Goal: Check status: Check status

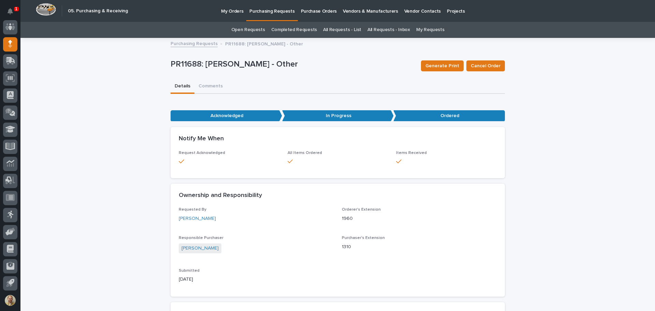
click at [187, 43] on link "Purchasing Requests" at bounding box center [194, 43] width 47 height 8
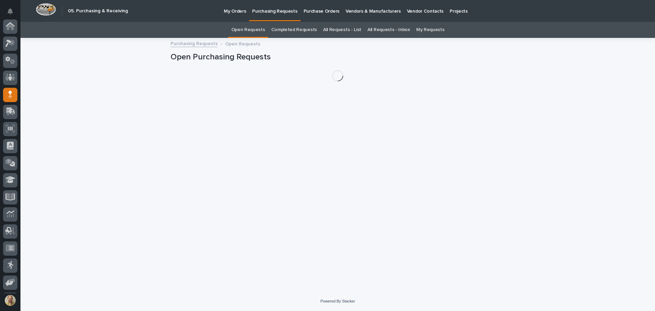
scroll to position [51, 0]
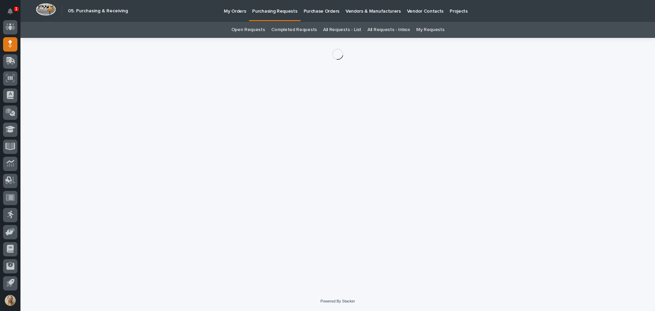
click at [257, 60] on div at bounding box center [338, 54] width 335 height 33
click at [265, 31] on link "Open Requests" at bounding box center [248, 30] width 34 height 16
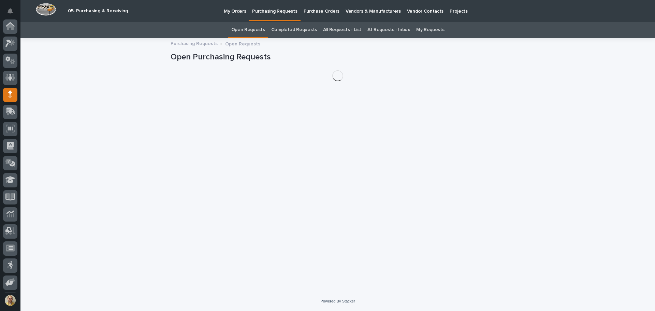
scroll to position [51, 0]
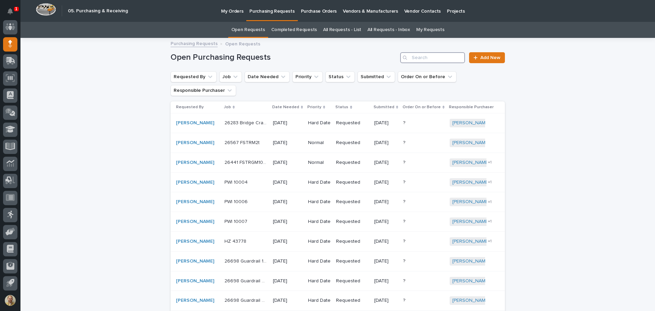
click at [428, 59] on input "Search" at bounding box center [432, 57] width 65 height 11
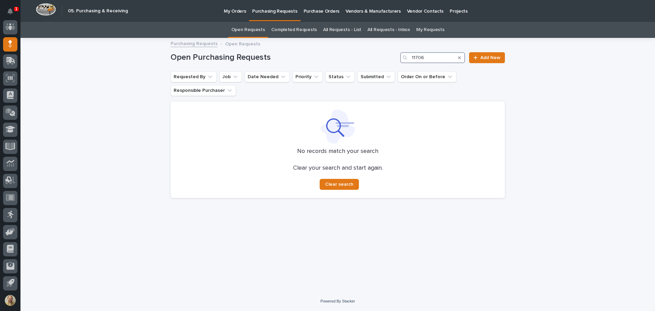
click at [426, 58] on input "11706" at bounding box center [432, 57] width 65 height 11
type input "11706"
click at [182, 77] on button "Requested By" at bounding box center [194, 76] width 46 height 11
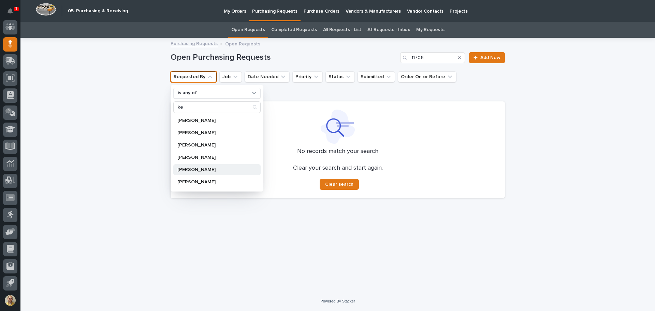
scroll to position [34, 0]
type input "ke"
click at [204, 184] on p "[PERSON_NAME]" at bounding box center [214, 184] width 72 height 5
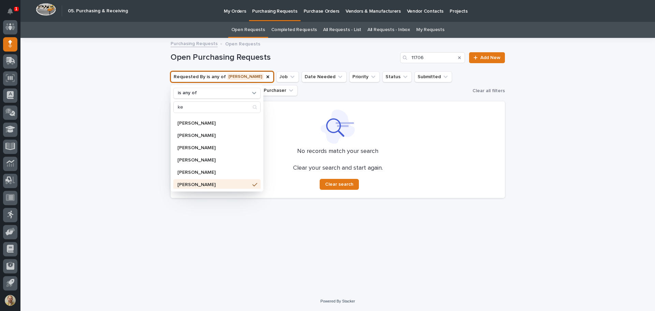
click at [293, 107] on div "No records match your search Clear your search and start again. Clear search" at bounding box center [338, 149] width 335 height 97
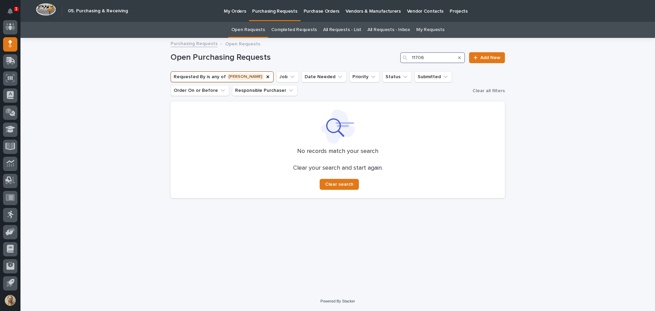
drag, startPoint x: 428, startPoint y: 60, endPoint x: 404, endPoint y: 59, distance: 24.6
click at [404, 59] on div "11706" at bounding box center [432, 57] width 65 height 11
type input "pr11706"
click at [205, 44] on link "Purchasing Requests" at bounding box center [194, 43] width 47 height 8
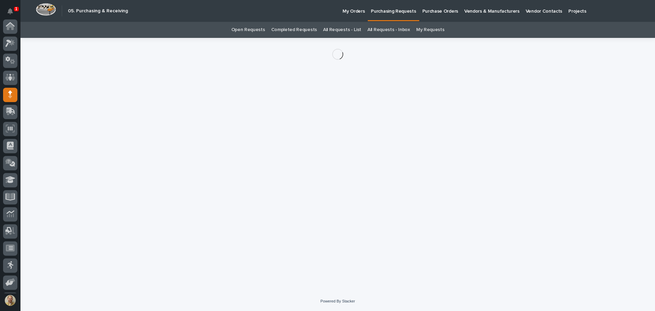
scroll to position [51, 0]
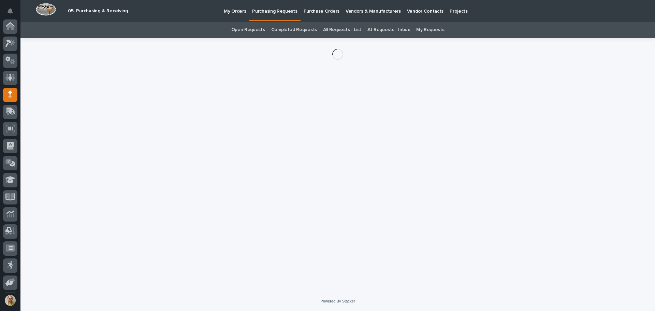
scroll to position [51, 0]
click at [237, 11] on p "My Orders" at bounding box center [235, 7] width 22 height 14
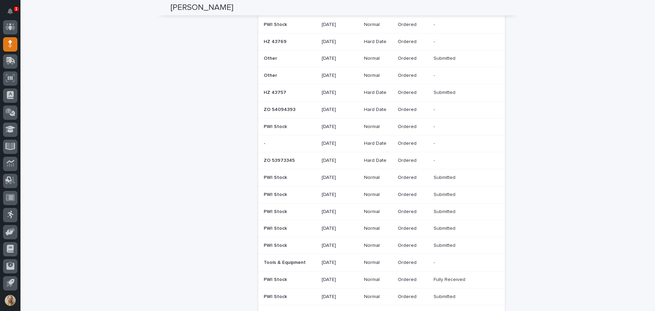
scroll to position [68, 0]
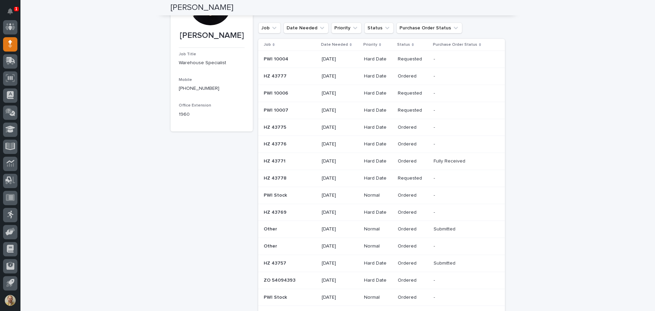
click at [459, 43] on p "Purchase Order Status" at bounding box center [455, 45] width 44 height 8
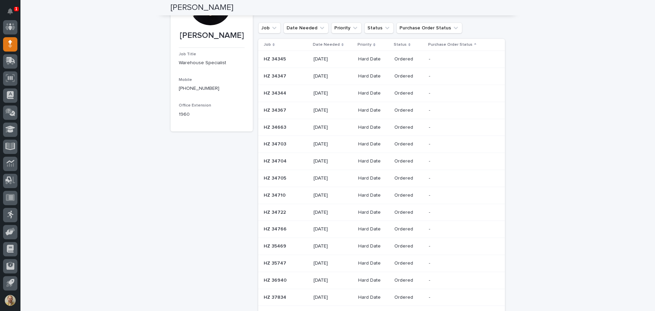
click at [474, 46] on icon at bounding box center [475, 44] width 2 height 3
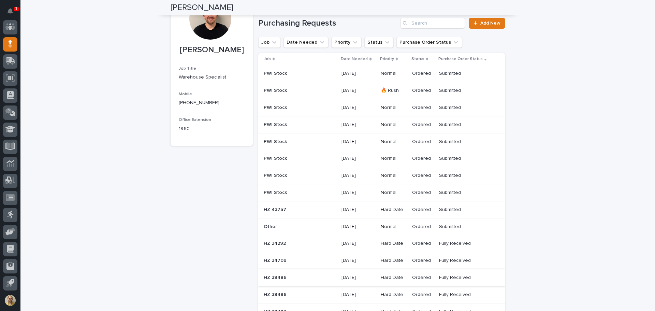
scroll to position [0, 0]
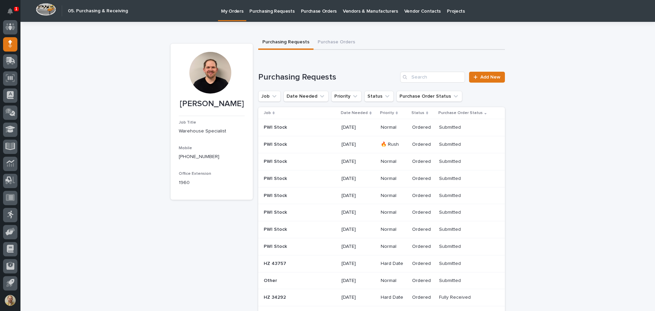
click at [410, 125] on td "Ordered" at bounding box center [423, 127] width 27 height 17
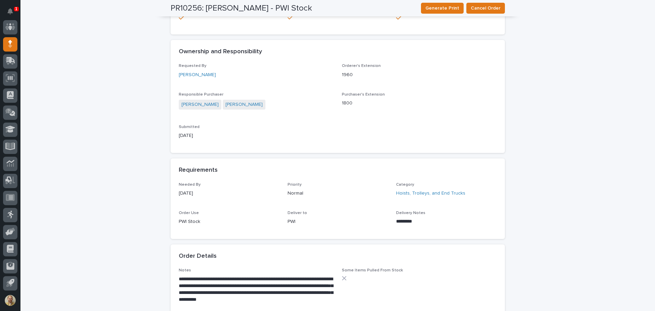
scroll to position [102, 0]
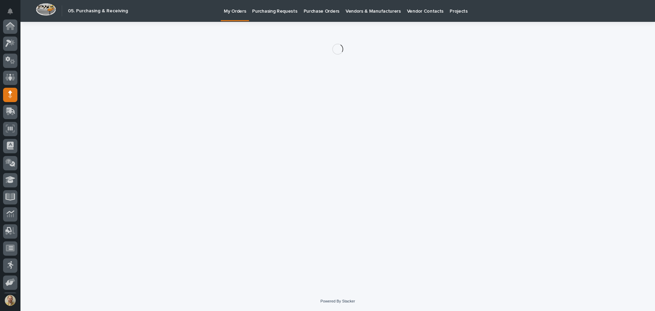
scroll to position [51, 0]
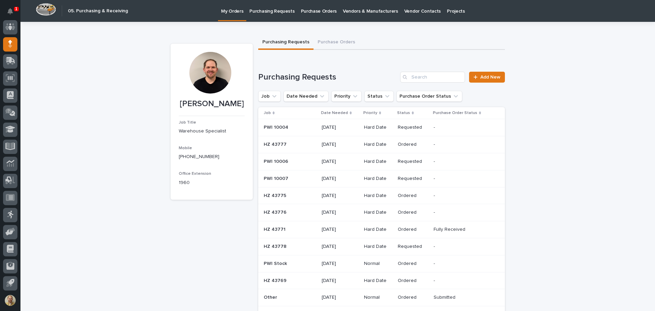
click at [402, 110] on p "Status" at bounding box center [403, 113] width 13 height 8
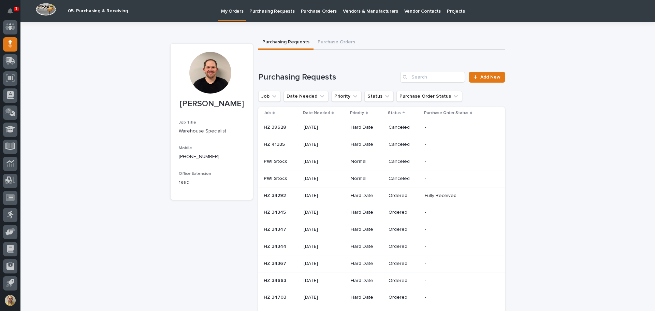
click at [395, 111] on p "Status" at bounding box center [394, 113] width 13 height 8
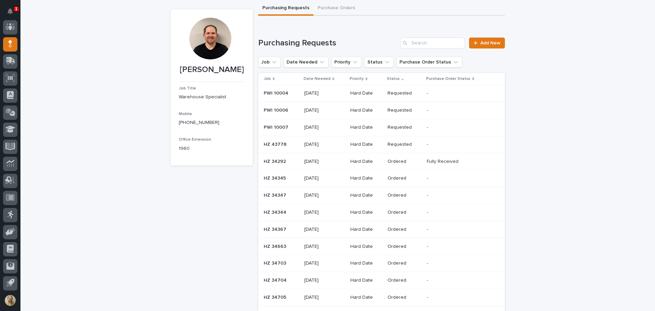
click at [399, 129] on p "Requested" at bounding box center [405, 128] width 34 height 6
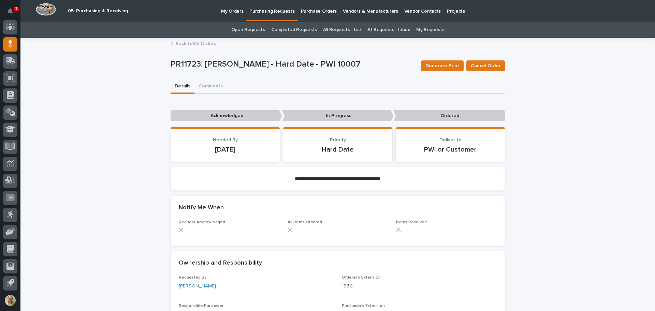
click at [208, 44] on link "Back to My Orders" at bounding box center [196, 43] width 40 height 8
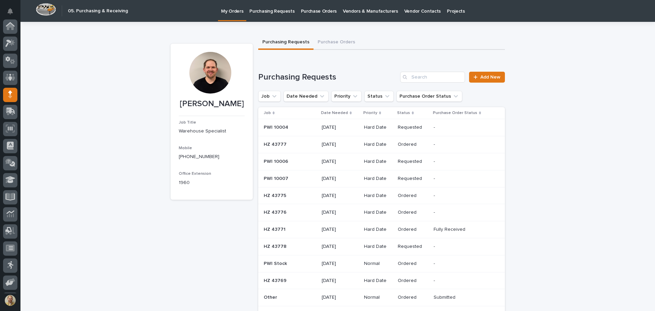
scroll to position [51, 0]
click at [434, 99] on button "Purchase Order Status" at bounding box center [430, 96] width 66 height 11
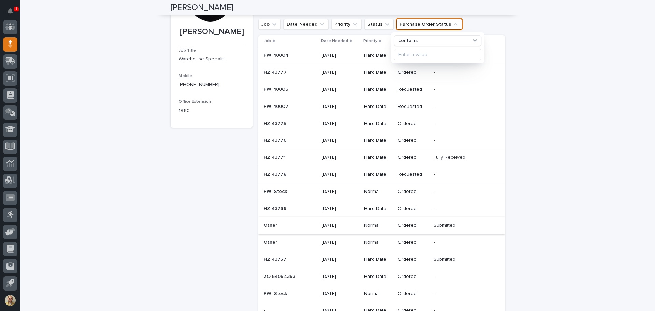
scroll to position [0, 0]
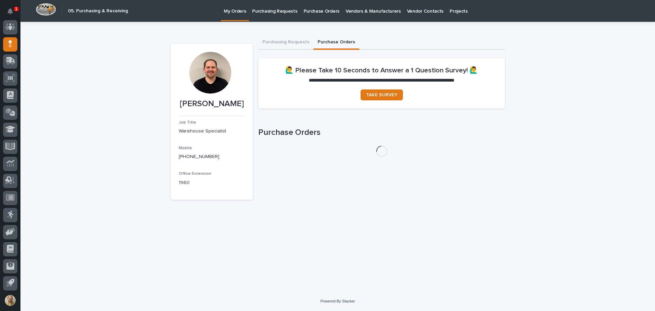
click at [329, 41] on button "Purchase Orders" at bounding box center [337, 43] width 46 height 14
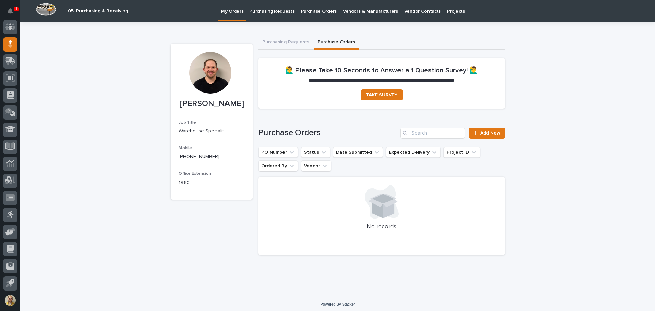
click at [271, 15] on link "Purchasing Requests" at bounding box center [271, 10] width 51 height 21
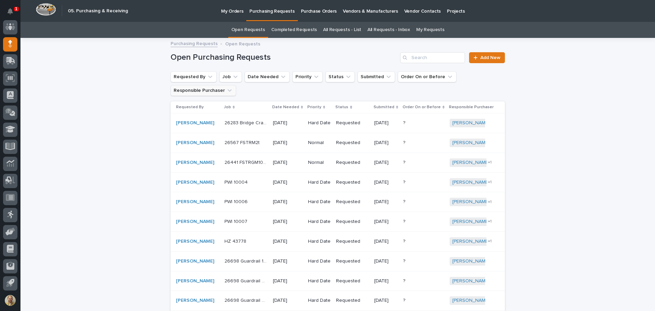
click at [230, 93] on button "Responsible Purchaser" at bounding box center [204, 90] width 66 height 11
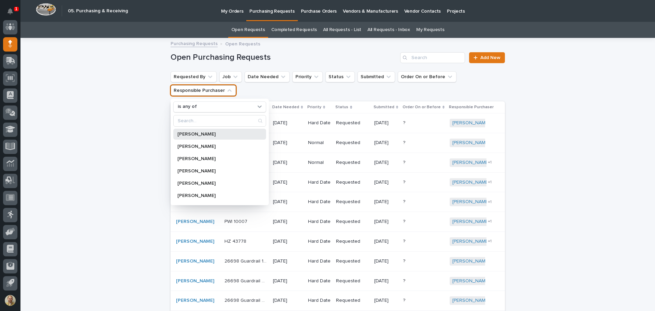
click at [201, 132] on p "[PERSON_NAME]" at bounding box center [217, 134] width 78 height 5
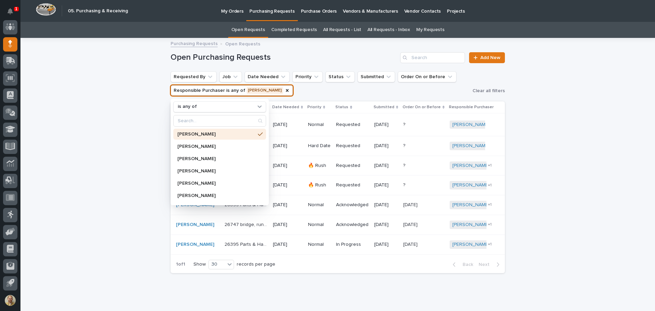
click at [131, 145] on div "Loading... Saving… Loading... Saving… Open Purchasing Requests Add New Requeste…" at bounding box center [337, 176] width 635 height 274
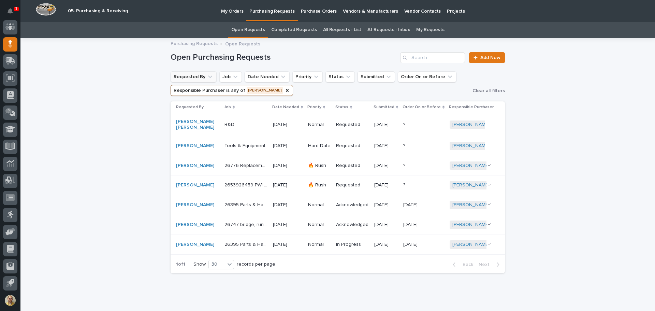
click at [207, 74] on icon "Requested By" at bounding box center [210, 76] width 7 height 7
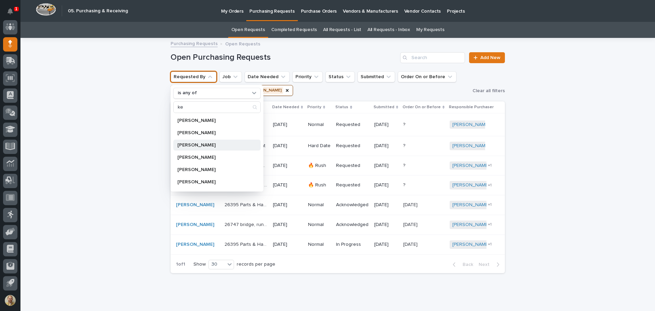
scroll to position [34, 0]
type input "ke"
click at [190, 186] on p "[PERSON_NAME]" at bounding box center [214, 184] width 72 height 5
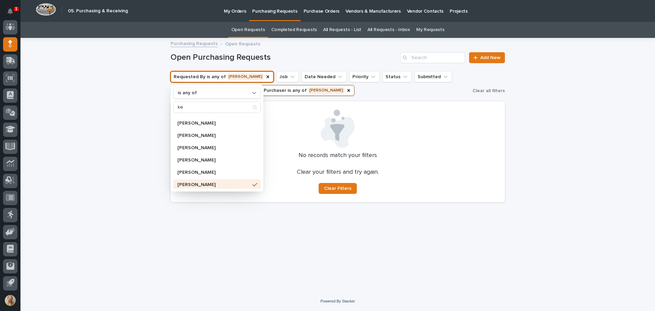
click at [89, 164] on div "Loading... Saving… Loading... Saving… Open Purchasing Requests Add New Requeste…" at bounding box center [337, 165] width 635 height 253
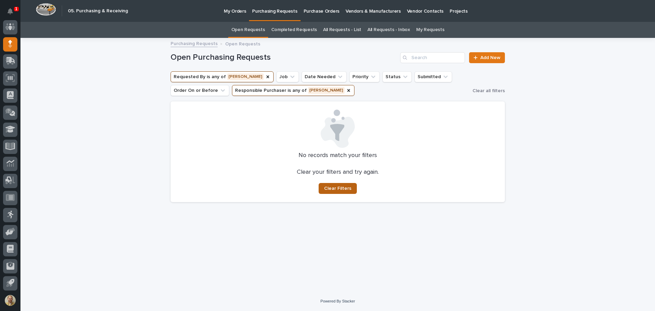
click at [330, 186] on span "Clear Filters" at bounding box center [337, 188] width 27 height 5
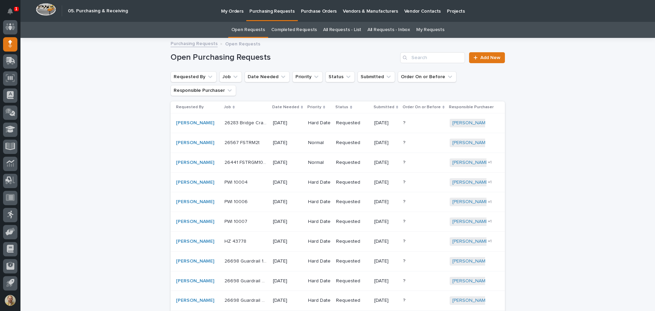
click at [427, 25] on link "My Requests" at bounding box center [430, 30] width 28 height 16
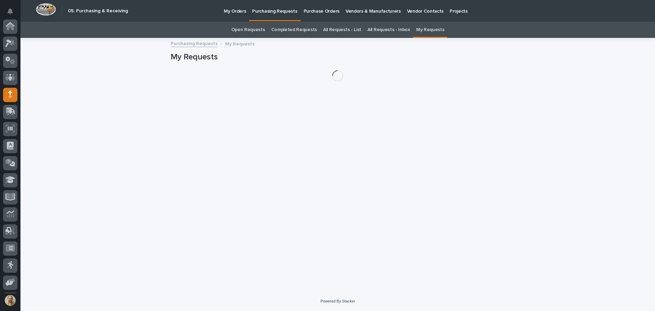
scroll to position [51, 0]
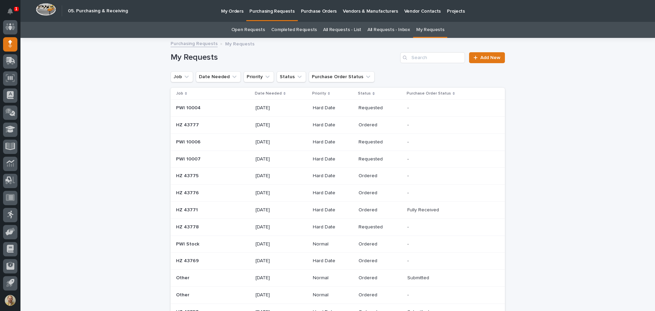
click at [360, 90] on p "Status" at bounding box center [364, 94] width 13 height 8
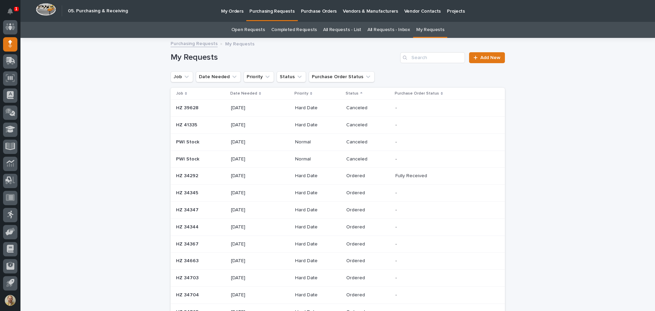
scroll to position [68, 0]
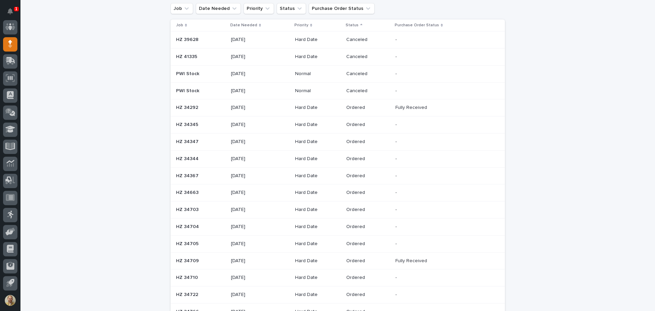
click at [187, 71] on p "PWI Stock" at bounding box center [188, 73] width 25 height 7
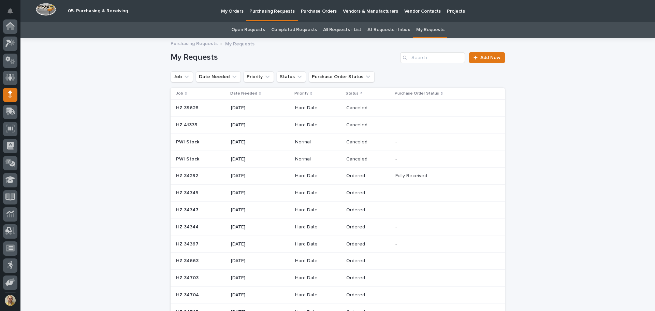
scroll to position [22, 0]
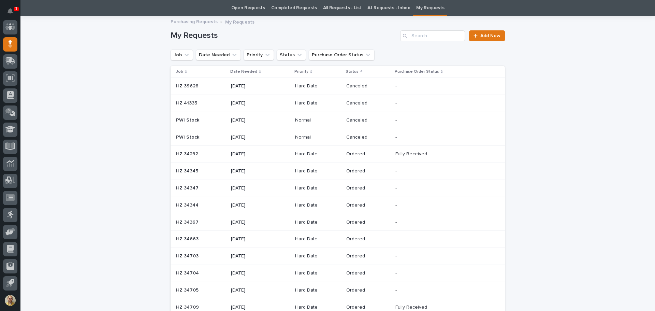
click at [331, 105] on p "Hard Date" at bounding box center [318, 103] width 46 height 6
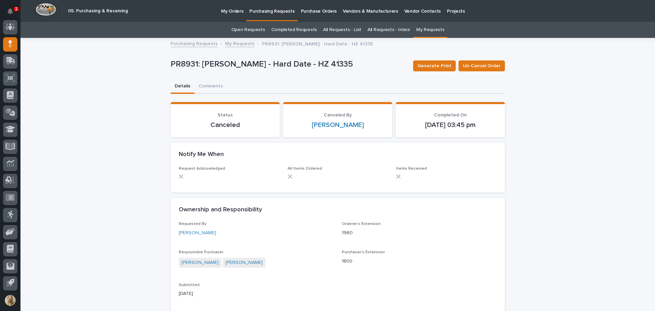
click at [194, 42] on link "Purchasing Requests" at bounding box center [194, 43] width 47 height 8
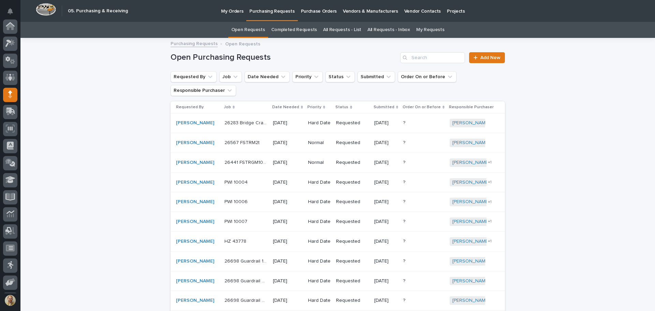
scroll to position [51, 0]
click at [10, 14] on button "Notifications" at bounding box center [10, 11] width 14 height 14
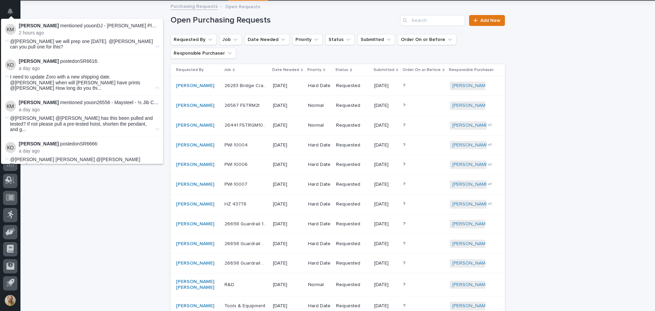
scroll to position [0, 0]
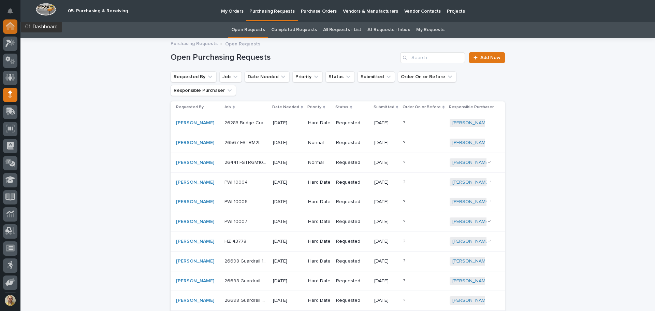
click at [14, 24] on icon at bounding box center [10, 26] width 9 height 8
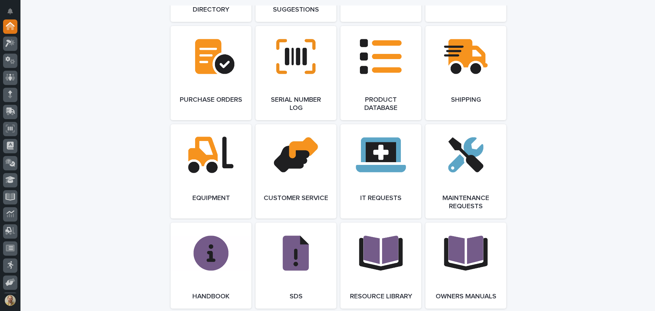
scroll to position [785, 0]
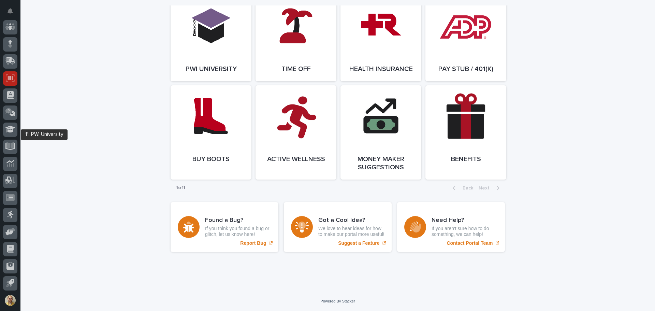
scroll to position [0, 0]
